Goal: Task Accomplishment & Management: Complete application form

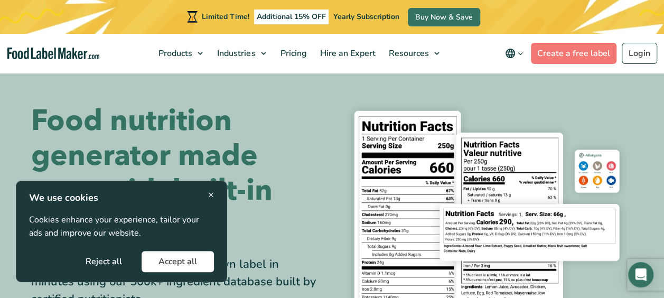
click at [209, 192] on span "×" at bounding box center [211, 194] width 6 height 14
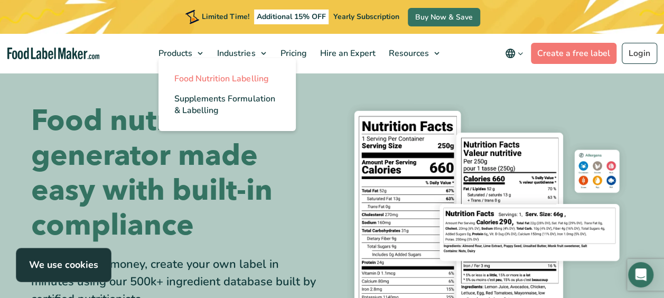
click at [198, 71] on link "Food Nutrition Labelling" at bounding box center [226, 79] width 137 height 20
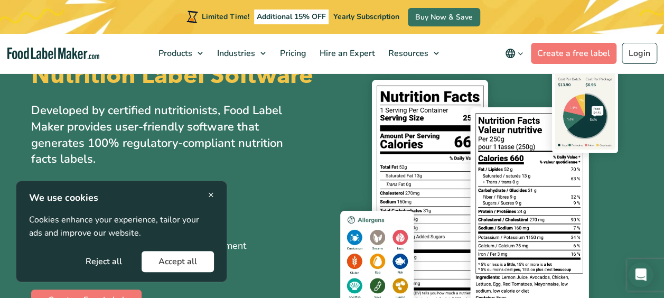
scroll to position [106, 0]
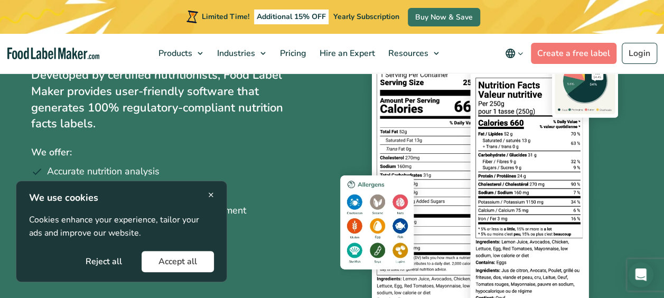
click at [183, 263] on button "Accept all" at bounding box center [177, 261] width 72 height 21
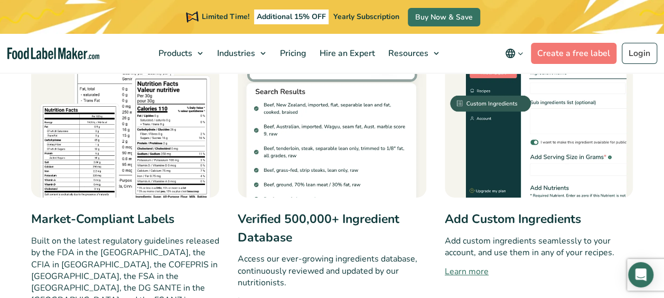
scroll to position [598, 0]
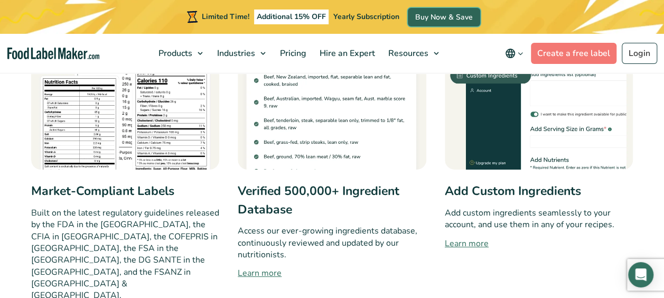
click at [447, 21] on link "Buy Now & Save" at bounding box center [444, 17] width 72 height 18
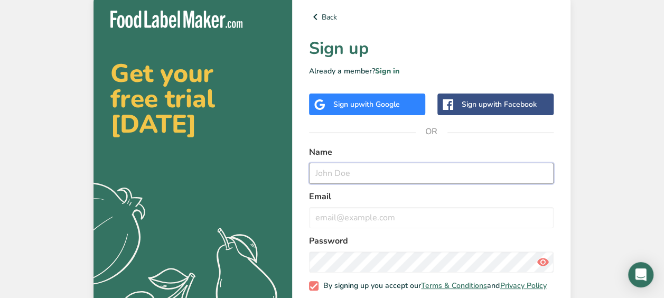
click at [363, 176] on input "text" at bounding box center [431, 173] width 244 height 21
type input "tracey marie watkins"
type input "traceywatkins11@hotmail.com"
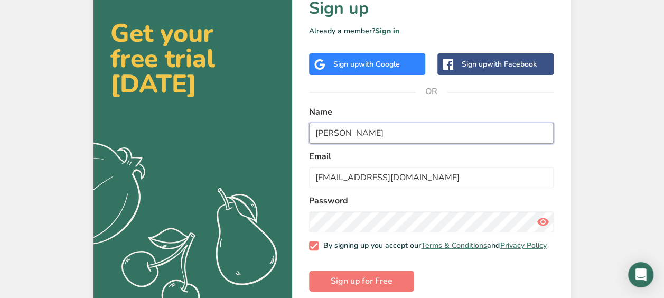
scroll to position [55, 0]
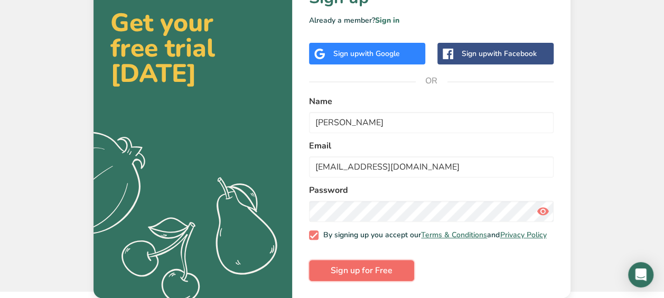
click at [382, 267] on span "Sign up for Free" at bounding box center [361, 270] width 62 height 13
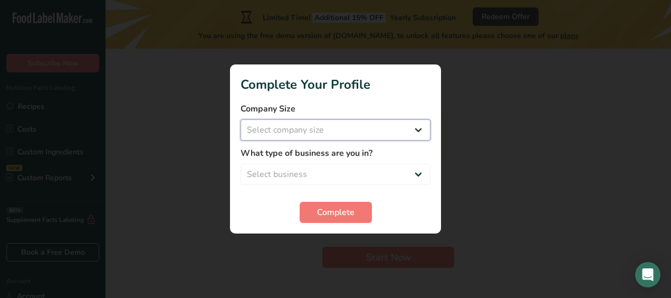
click at [402, 126] on select "Select company size Fewer than 10 Employees 10 to 50 Employees 51 to 500 Employ…" at bounding box center [336, 129] width 190 height 21
select select "1"
click at [241, 119] on select "Select company size Fewer than 10 Employees 10 to 50 Employees 51 to 500 Employ…" at bounding box center [336, 129] width 190 height 21
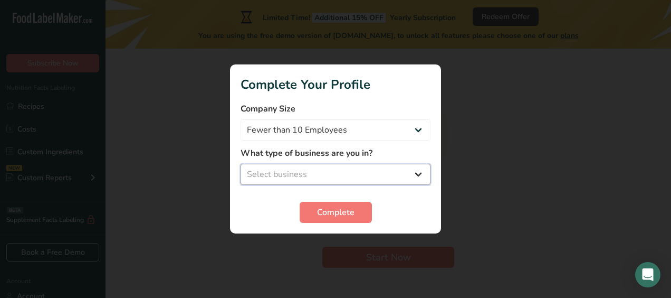
click at [313, 171] on select "Select business Packaged Food Manufacturer Restaurant & Cafe Bakery Meal Plans …" at bounding box center [336, 174] width 190 height 21
select select "3"
click at [241, 164] on select "Select business Packaged Food Manufacturer Restaurant & Cafe Bakery Meal Plans …" at bounding box center [336, 174] width 190 height 21
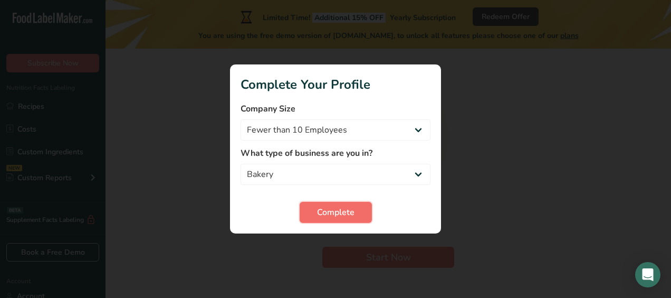
click at [332, 212] on span "Complete" at bounding box center [335, 212] width 37 height 13
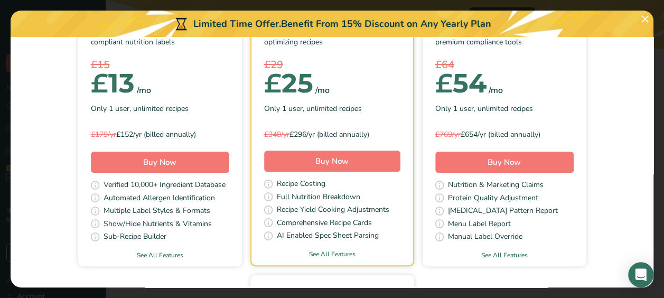
scroll to position [154, 0]
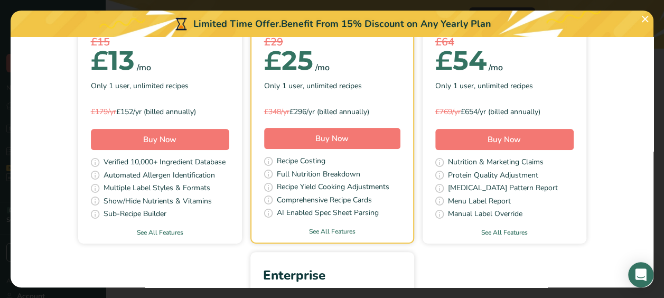
click at [0, 82] on html ".a-20{fill:#fff;} Subscribe Now Nutrition Facts Labeling Recipes Costs Custom I…" at bounding box center [332, 149] width 664 height 298
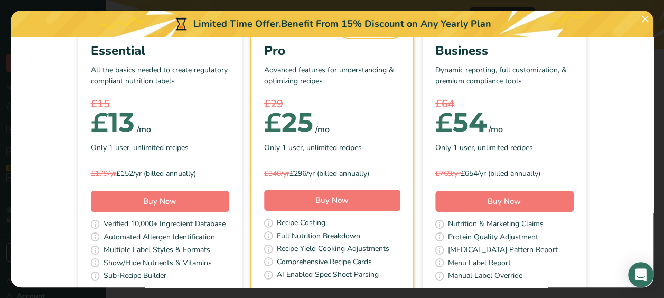
scroll to position [0, 0]
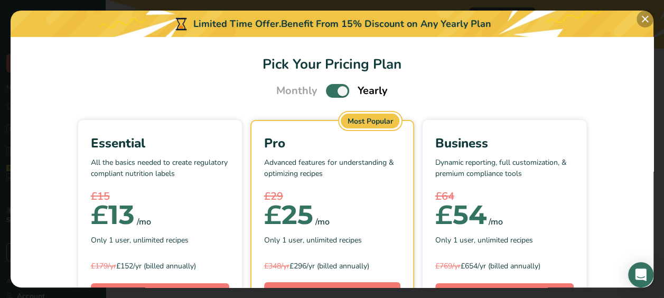
click at [644, 22] on button "Pick Your Pricing Plan Modal" at bounding box center [644, 19] width 17 height 17
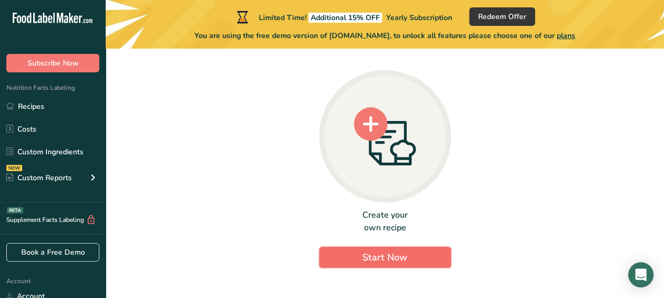
click at [389, 254] on span "Start Now" at bounding box center [384, 257] width 45 height 13
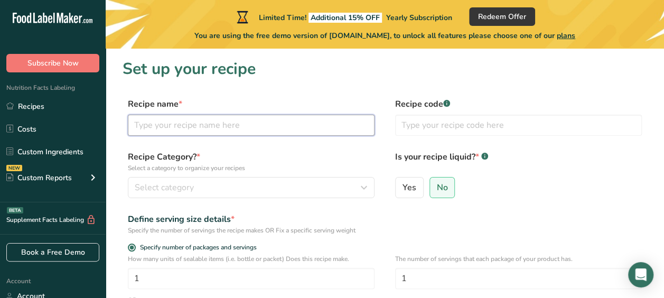
click at [188, 120] on input "text" at bounding box center [251, 125] width 247 height 21
type input "biscoff cookie pie"
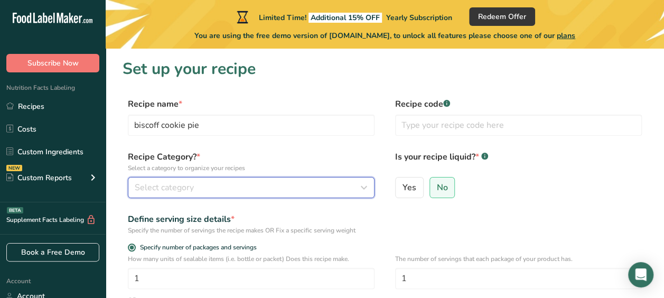
click at [358, 188] on icon "button" at bounding box center [363, 187] width 13 height 19
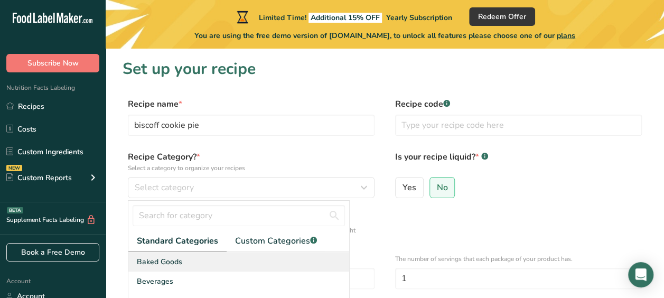
click at [204, 256] on div "Baked Goods" at bounding box center [238, 262] width 221 height 20
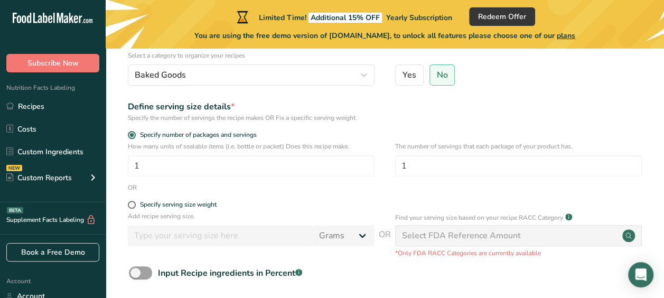
scroll to position [134, 0]
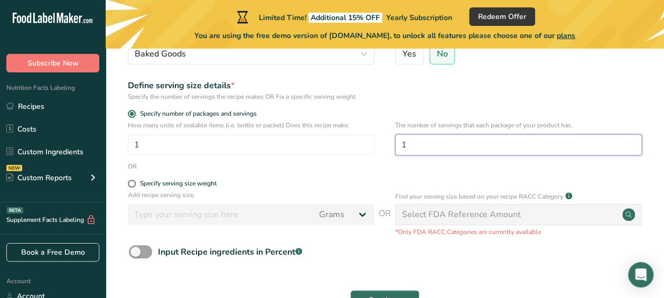
click at [409, 147] on input "1" at bounding box center [518, 144] width 247 height 21
type input "27"
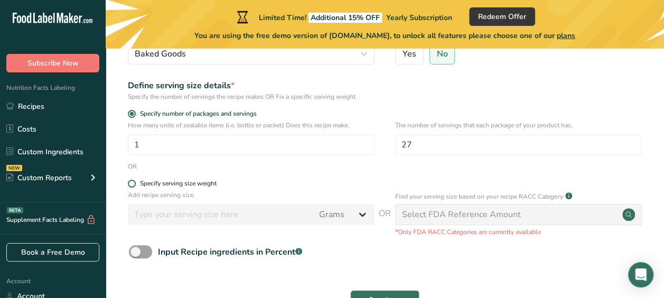
click at [319, 185] on label "Specify serving size weight" at bounding box center [251, 183] width 247 height 8
click at [135, 185] on input "Specify serving size weight" at bounding box center [131, 183] width 7 height 7
radio input "true"
radio input "false"
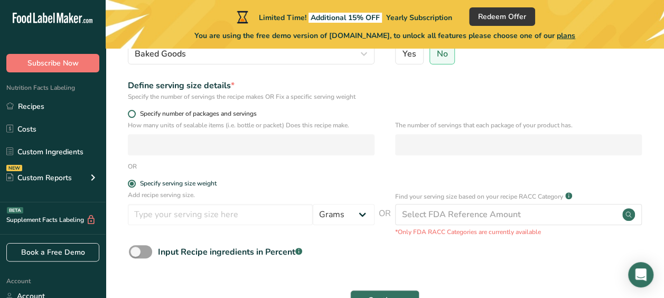
click at [134, 112] on span at bounding box center [132, 114] width 8 height 8
click at [134, 112] on input "Specify number of packages and servings" at bounding box center [131, 113] width 7 height 7
radio input "true"
radio input "false"
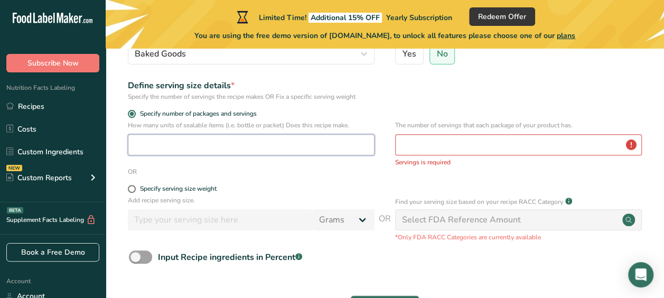
click at [166, 150] on input "number" at bounding box center [251, 144] width 247 height 21
type input "1"
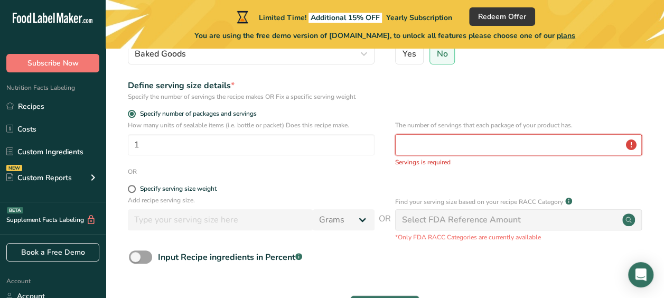
click at [416, 145] on input "number" at bounding box center [518, 144] width 247 height 21
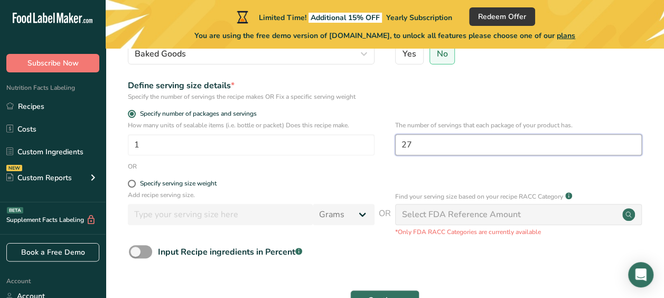
scroll to position [204, 0]
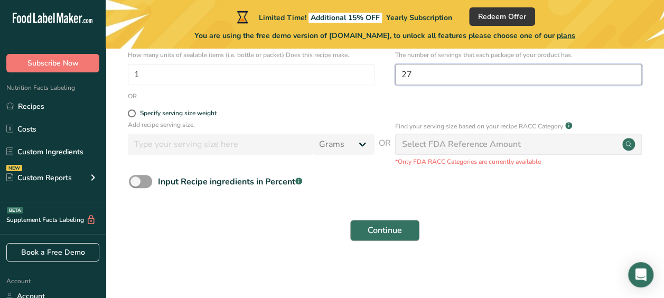
type input "27"
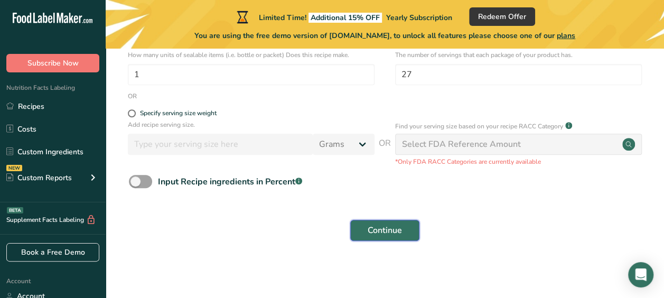
click at [355, 224] on button "Continue" at bounding box center [384, 230] width 69 height 21
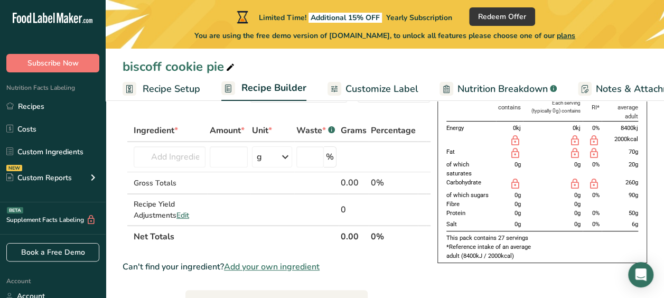
scroll to position [45, 0]
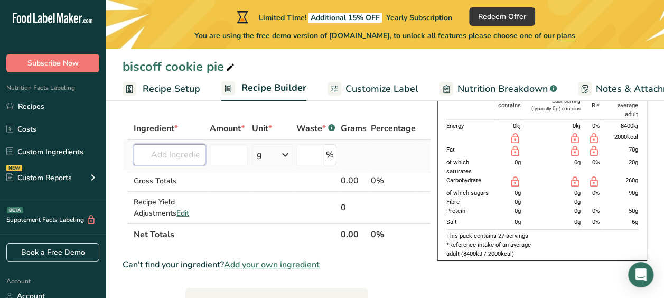
click at [167, 156] on input "text" at bounding box center [170, 154] width 72 height 21
type input "b"
type input "l"
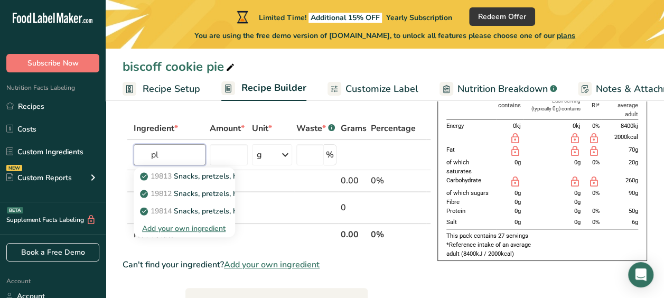
type input "p"
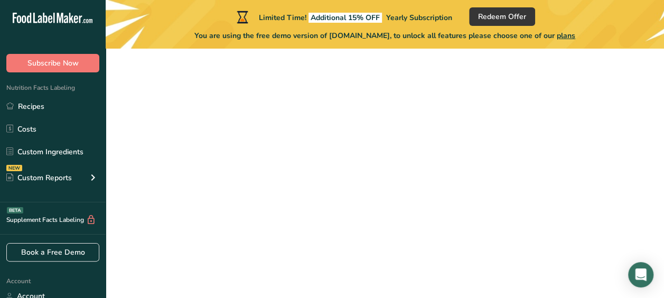
scroll to position [204, 0]
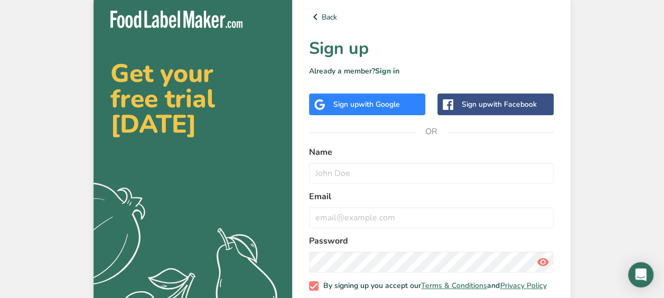
scroll to position [55, 0]
